Goal: Connect with others: Connect with others

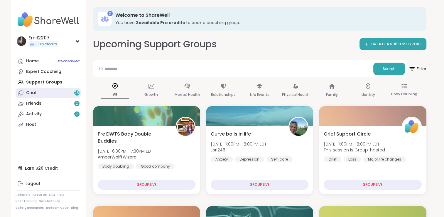
click at [58, 97] on link "Chat 25" at bounding box center [48, 92] width 65 height 11
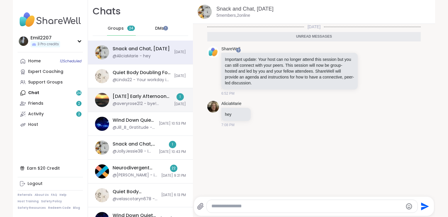
click at [132, 101] on div "@averyrose212 - bye! heading to next session!" at bounding box center [142, 104] width 58 height 6
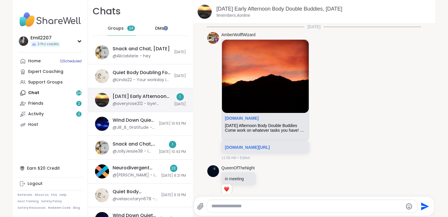
scroll to position [706, 0]
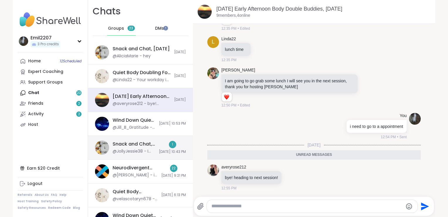
click at [126, 143] on div "Snack and Chat, [DATE]" at bounding box center [134, 144] width 43 height 6
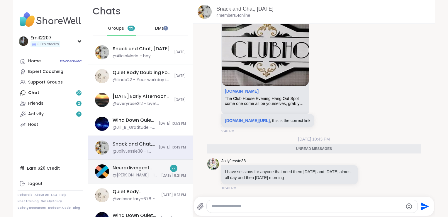
scroll to position [0, 0]
click at [123, 167] on div "Neurodivergent [MEDICAL_DATA] Group - [DATE]" at bounding box center [135, 167] width 45 height 6
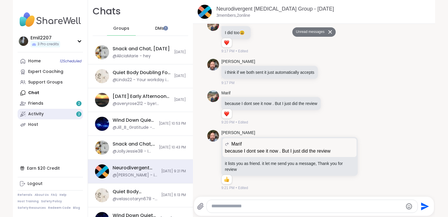
click at [52, 111] on link "Activity 2" at bounding box center [50, 114] width 65 height 11
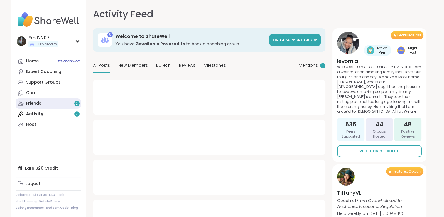
type textarea "*"
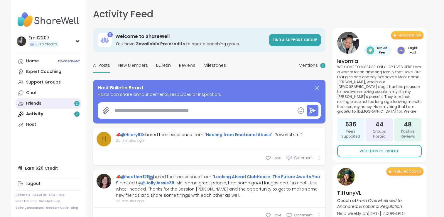
click at [49, 105] on link "Friends 2" at bounding box center [48, 103] width 65 height 11
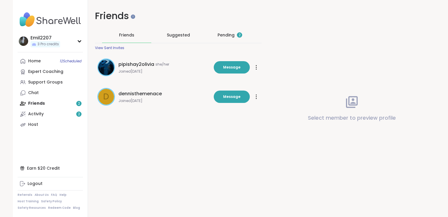
click at [229, 36] on div "Pending 2" at bounding box center [230, 35] width 25 height 6
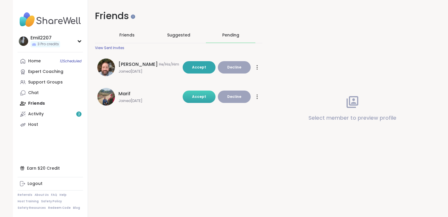
click at [208, 94] on button "Accept" at bounding box center [199, 96] width 33 height 12
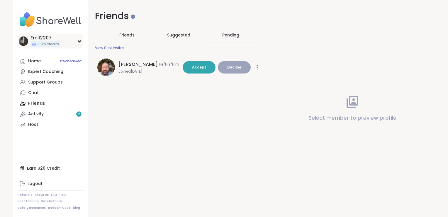
click at [44, 41] on div "Emil2207" at bounding box center [46, 38] width 30 height 6
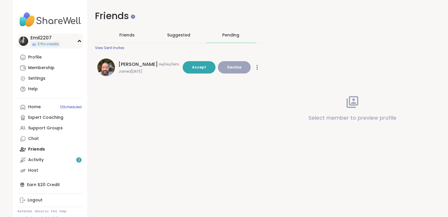
click at [34, 35] on div "Emil2207" at bounding box center [46, 38] width 30 height 6
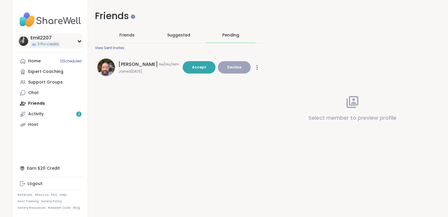
click at [21, 40] on img at bounding box center [23, 40] width 9 height 9
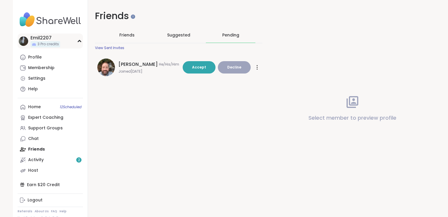
click at [21, 40] on img at bounding box center [23, 40] width 9 height 9
